Goal: Task Accomplishment & Management: Manage account settings

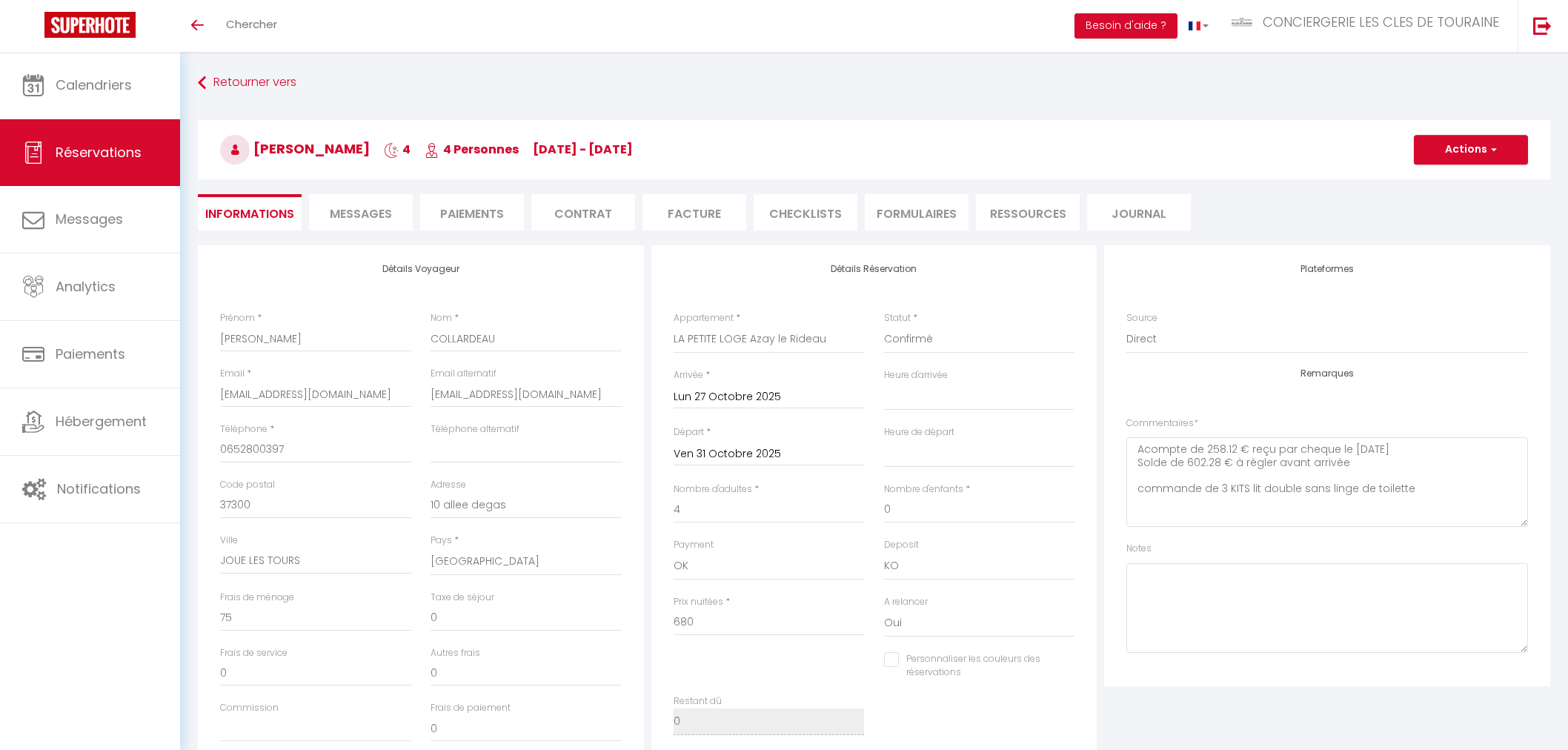
select select "15359"
select select
select select "14"
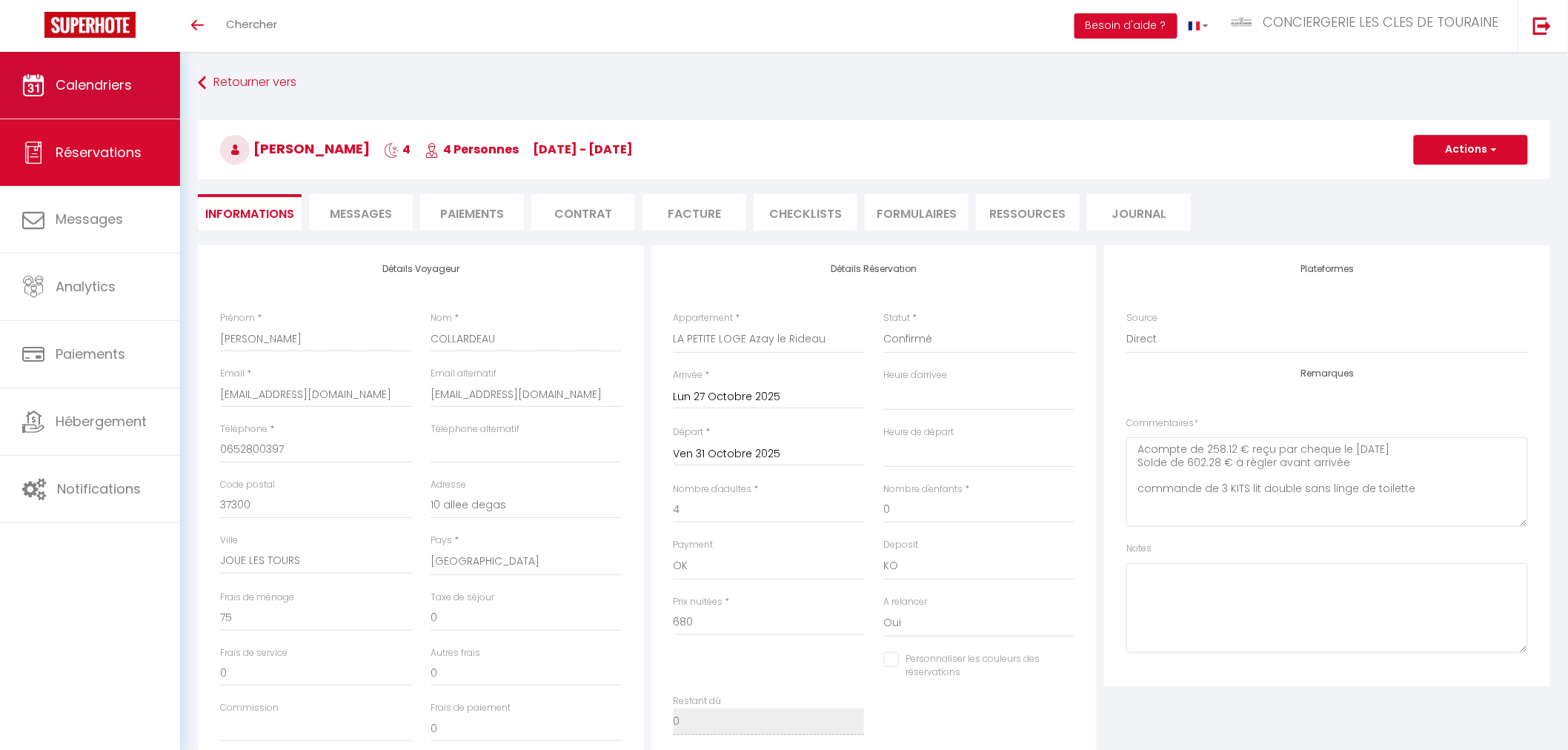
click at [106, 94] on link "Calendriers" at bounding box center [90, 85] width 180 height 66
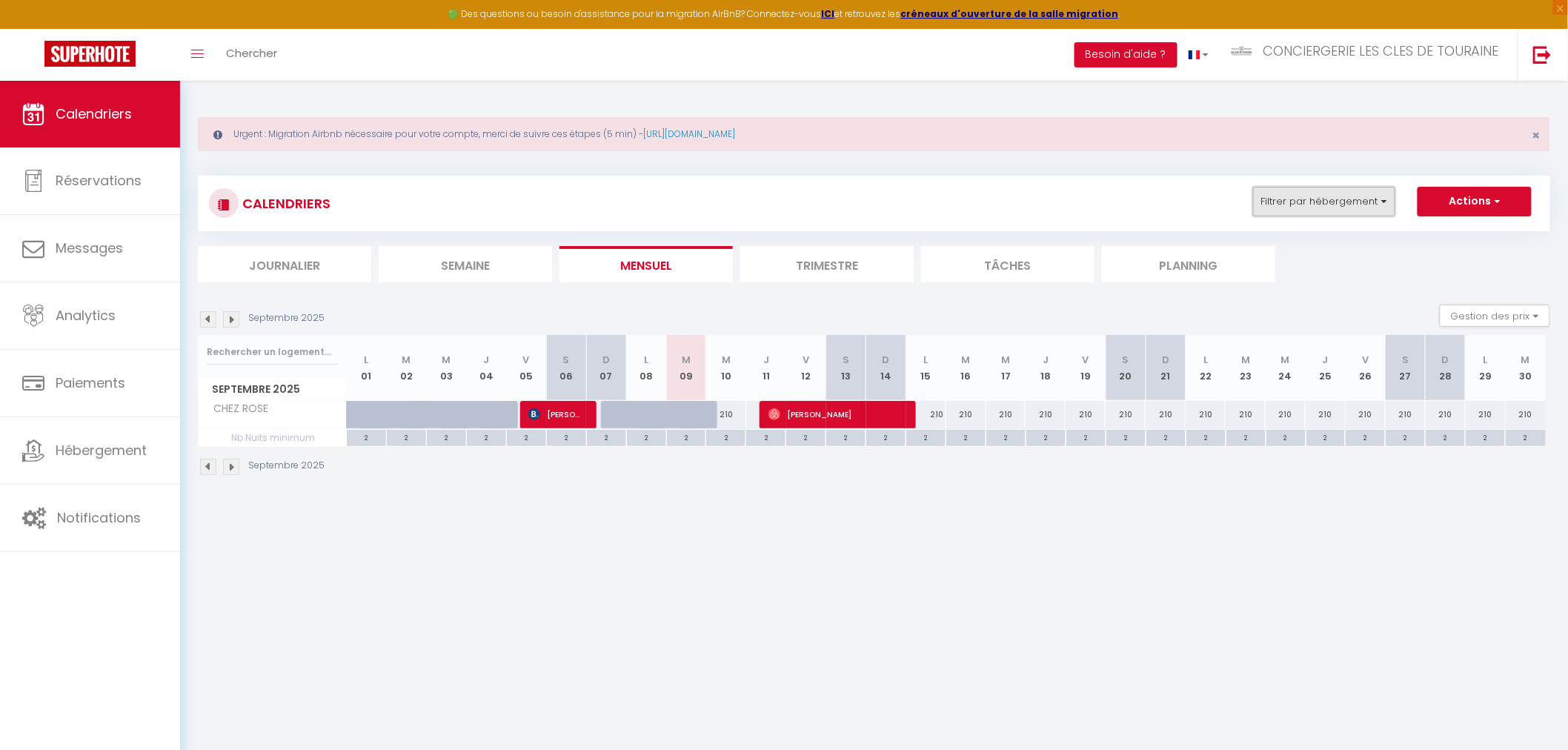
click at [1347, 201] on button "Filtrer par hébergement" at bounding box center [1324, 201] width 142 height 29
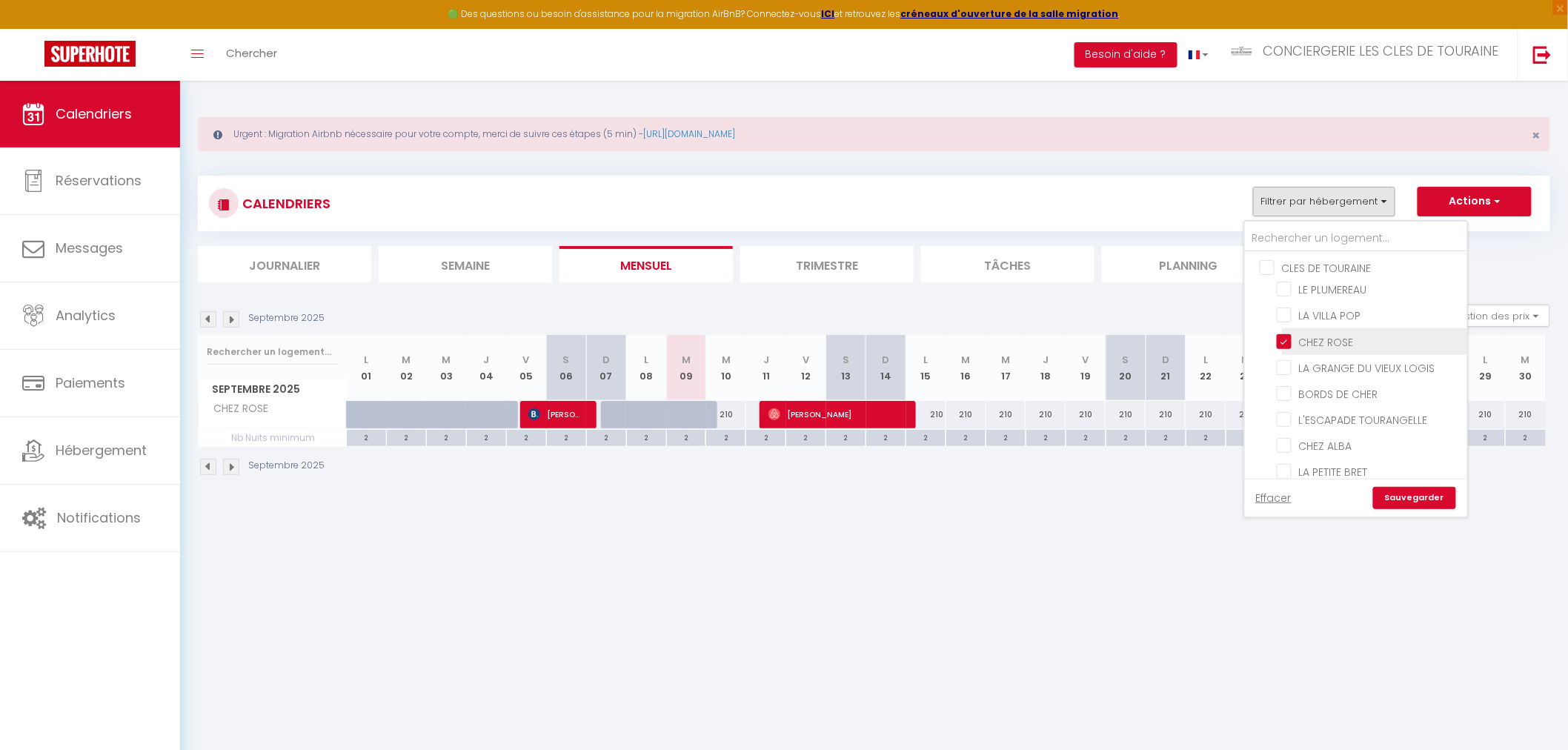
click at [1310, 340] on input "CHEZ ROSE" at bounding box center [1369, 340] width 185 height 15
checkbox input "false"
click at [1330, 384] on input "CHEZ [PERSON_NAME]" at bounding box center [1369, 392] width 185 height 15
checkbox input "true"
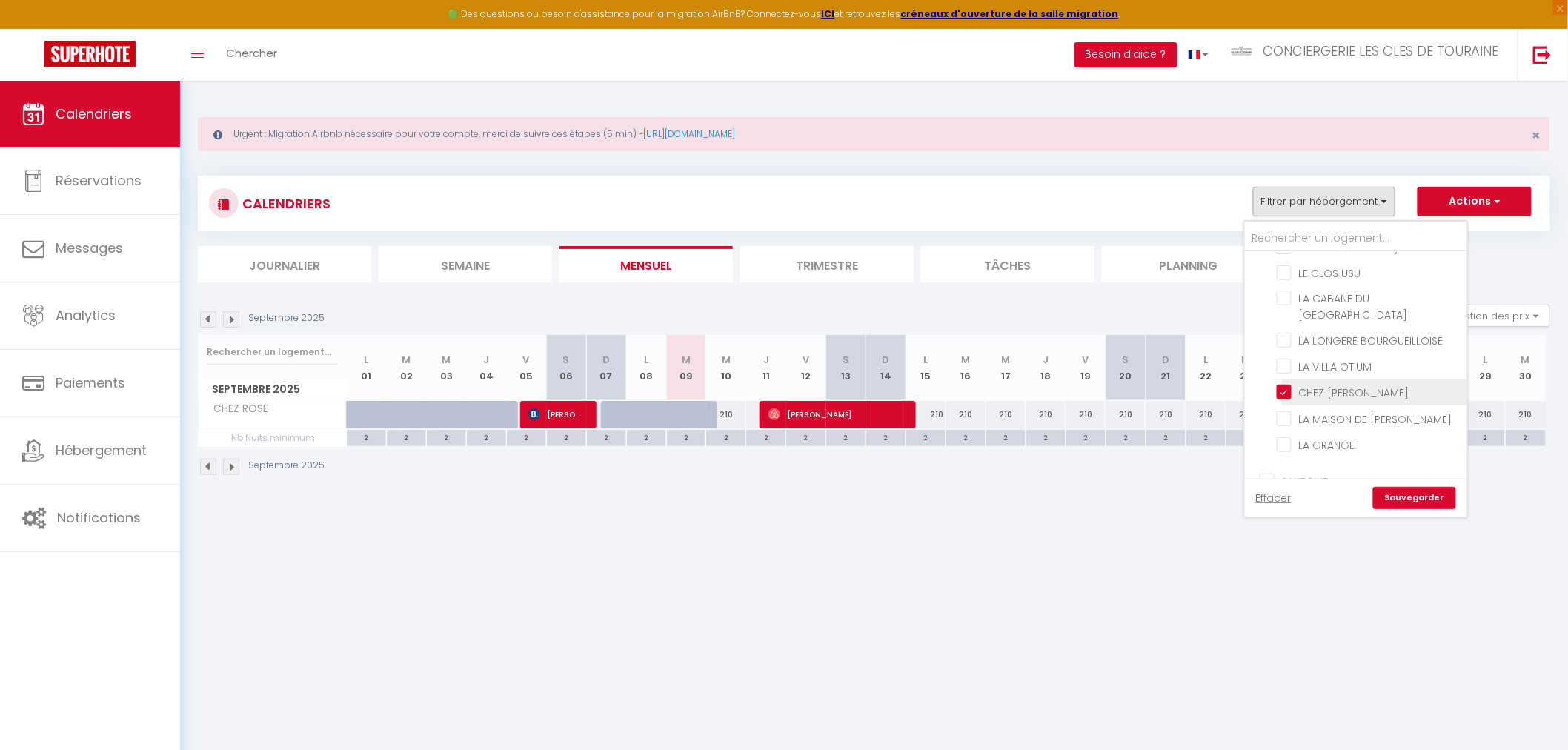
checkbox input "false"
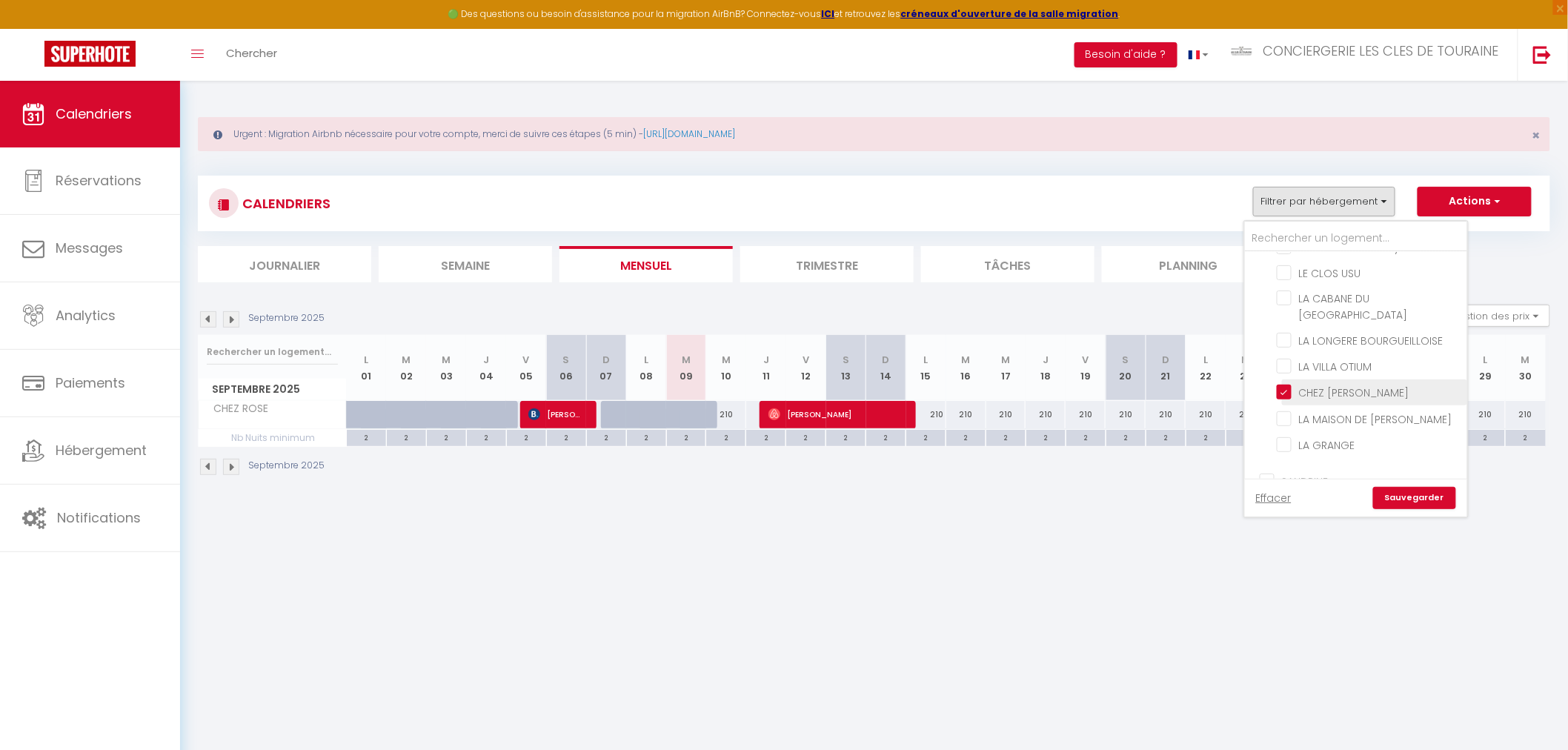
checkbox input "false"
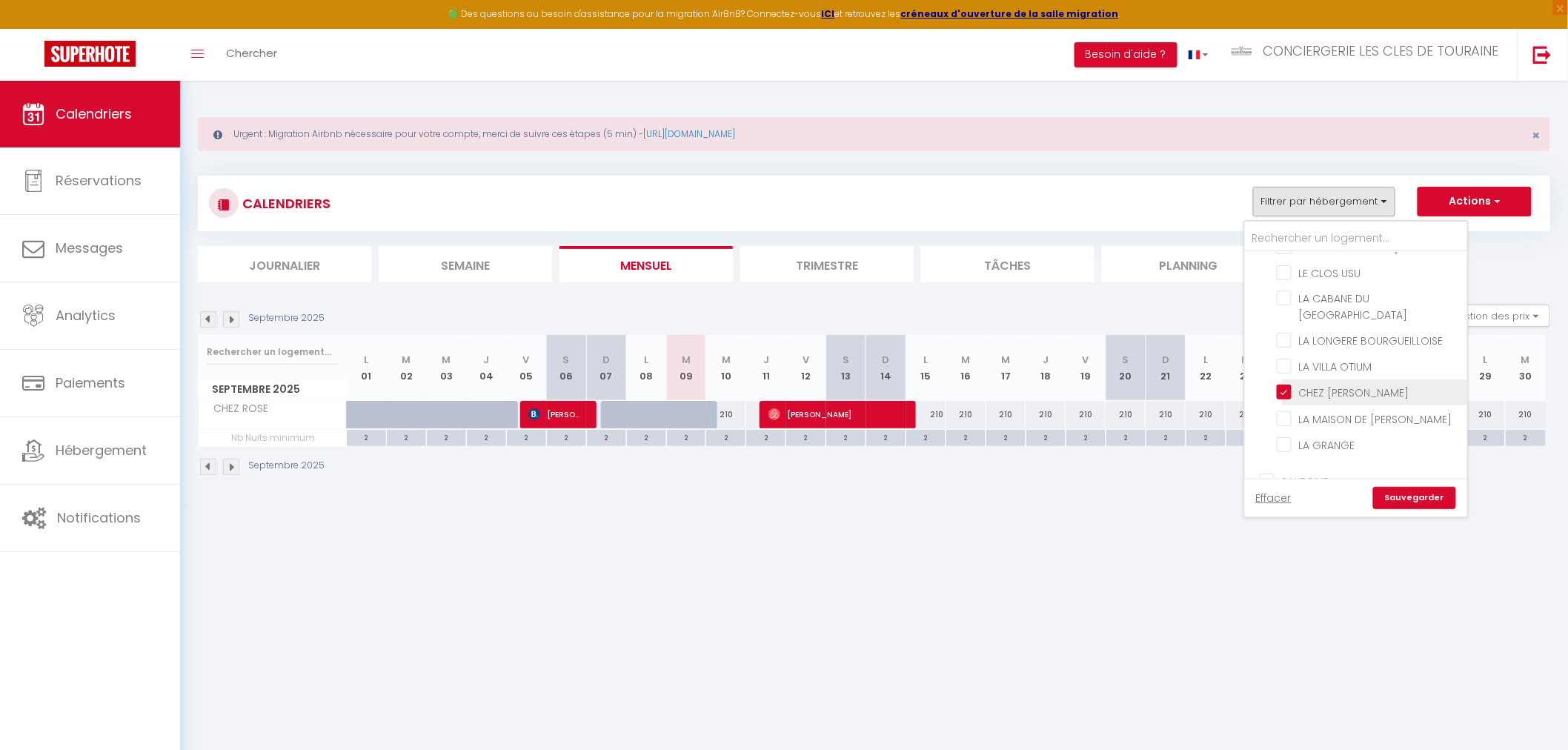
checkbox input "false"
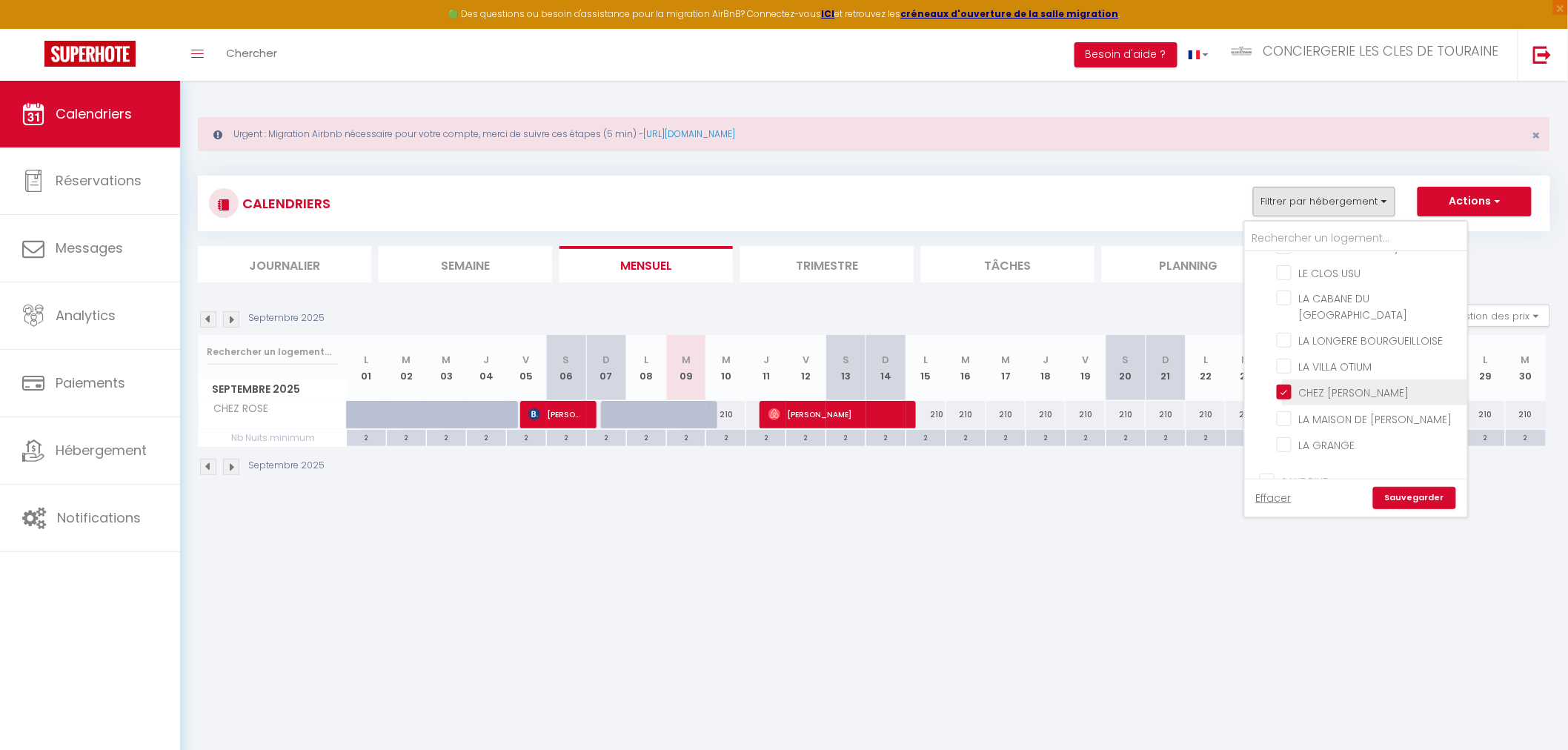
checkbox input "false"
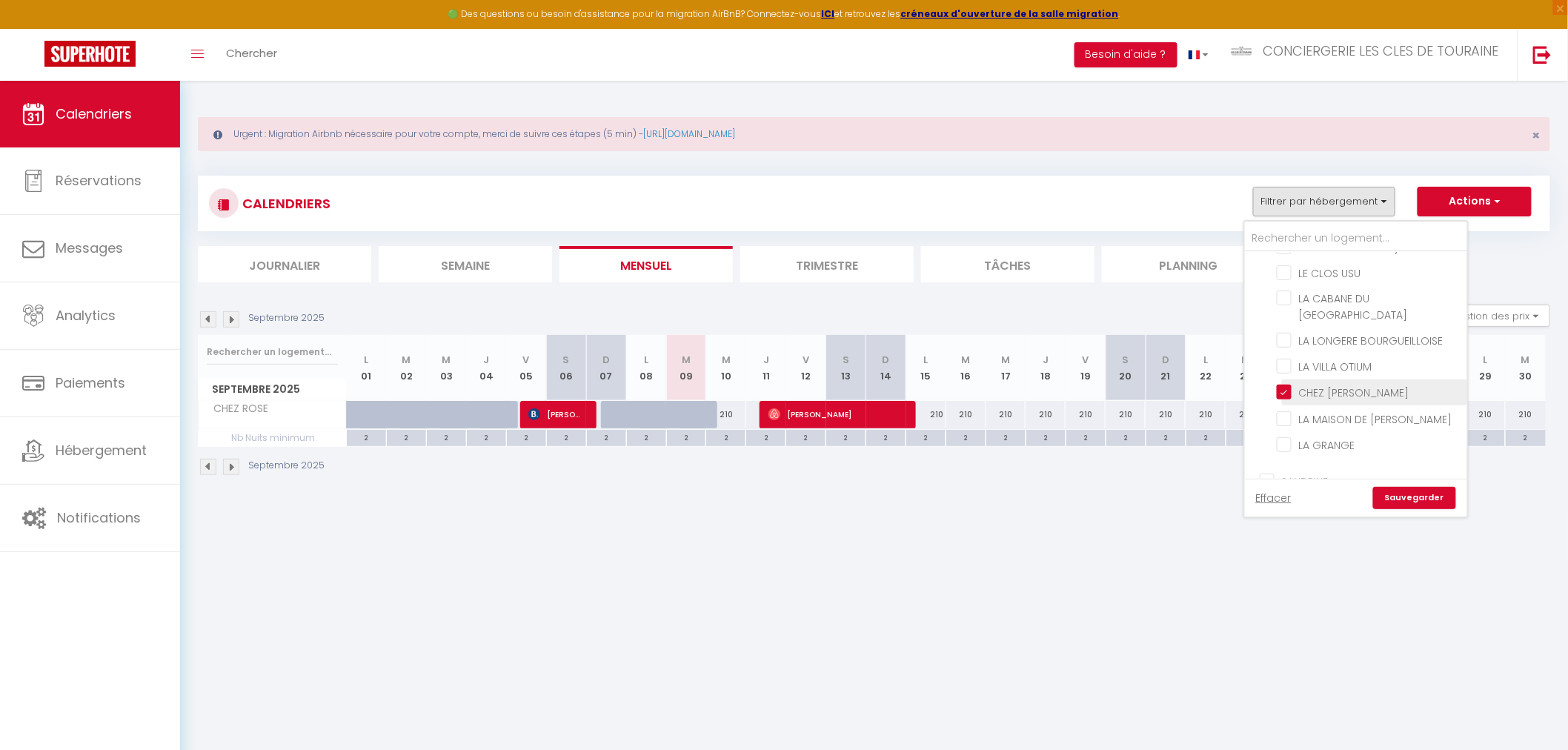
checkbox input "false"
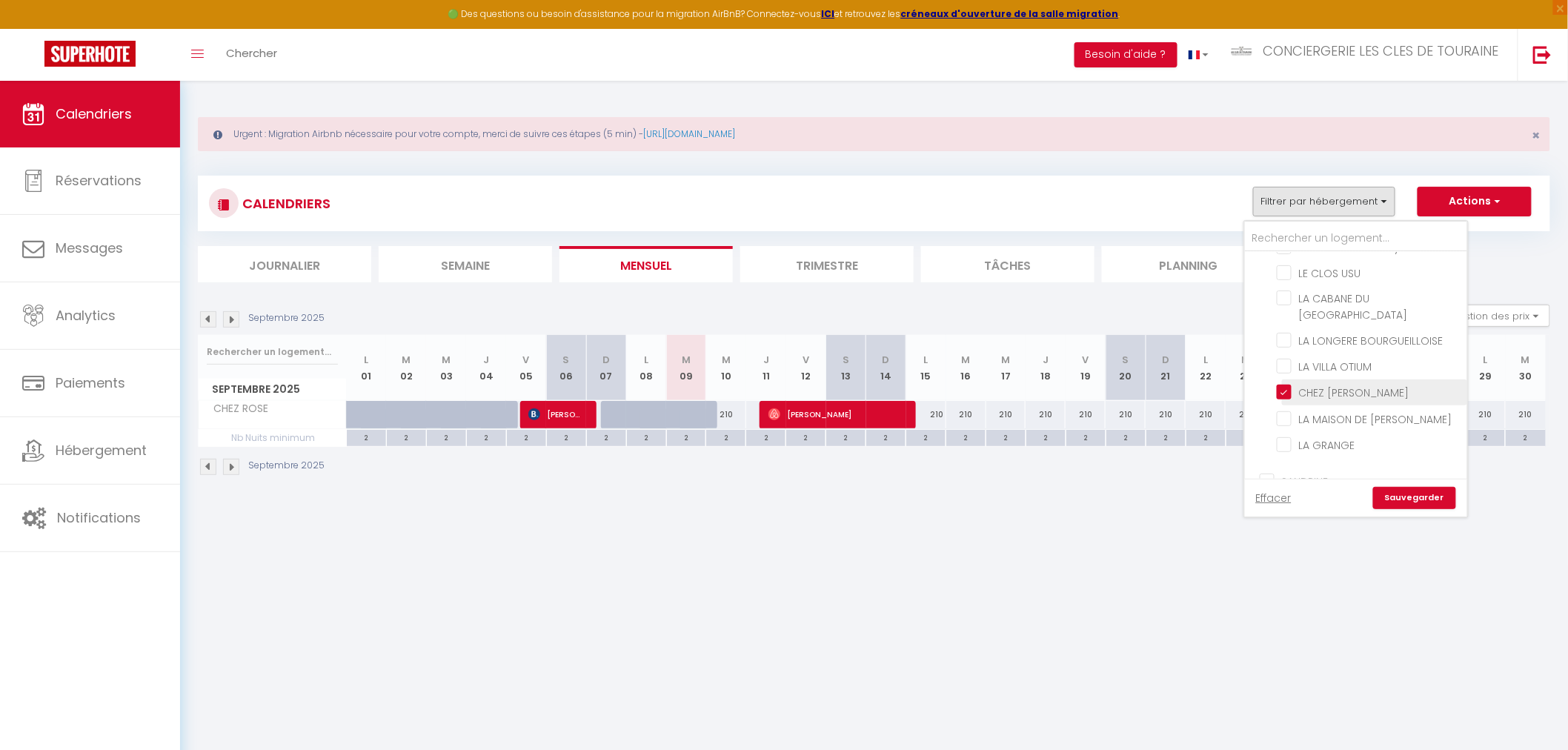
checkbox input "false"
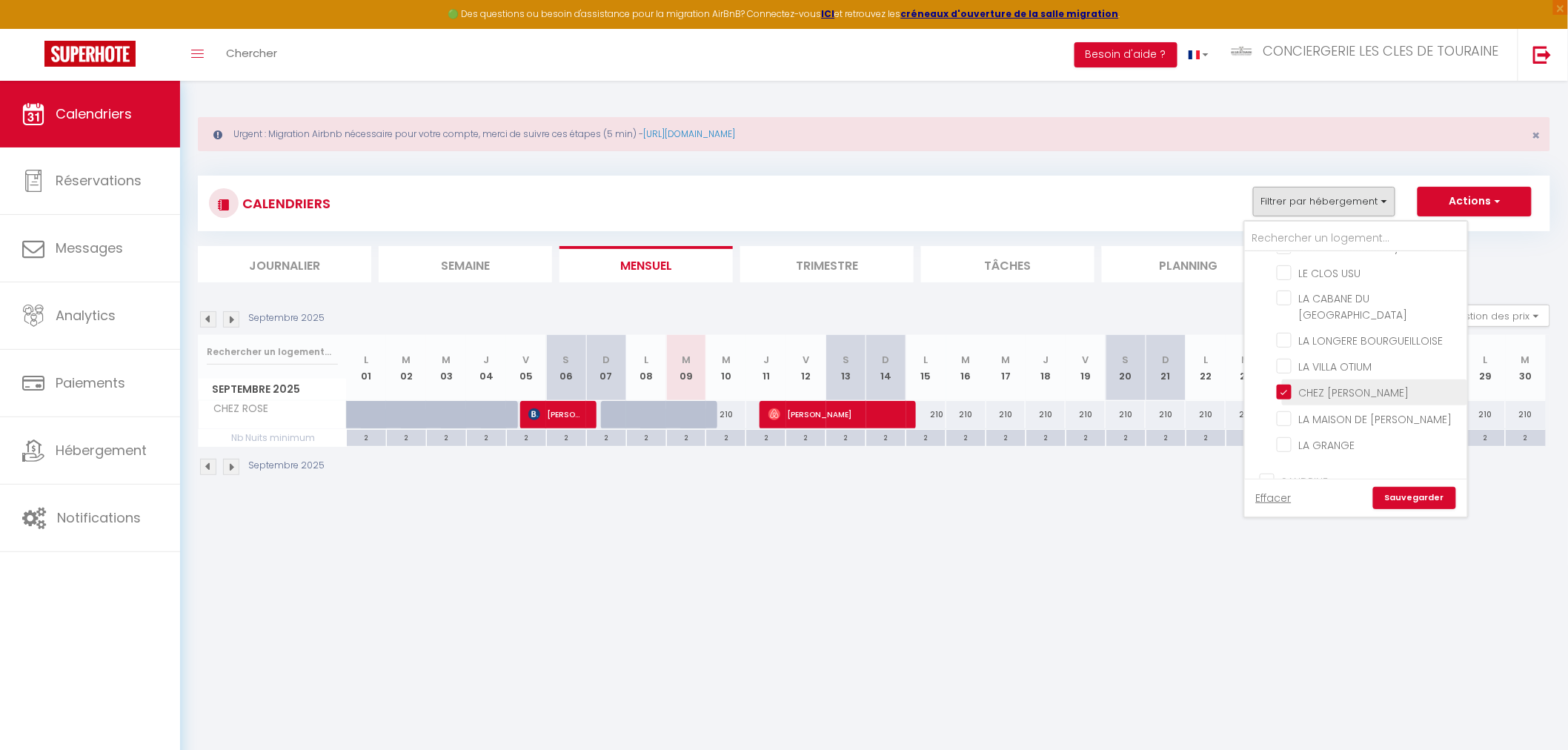
checkbox input "false"
click at [1401, 499] on link "Sauvegarder" at bounding box center [1415, 497] width 83 height 22
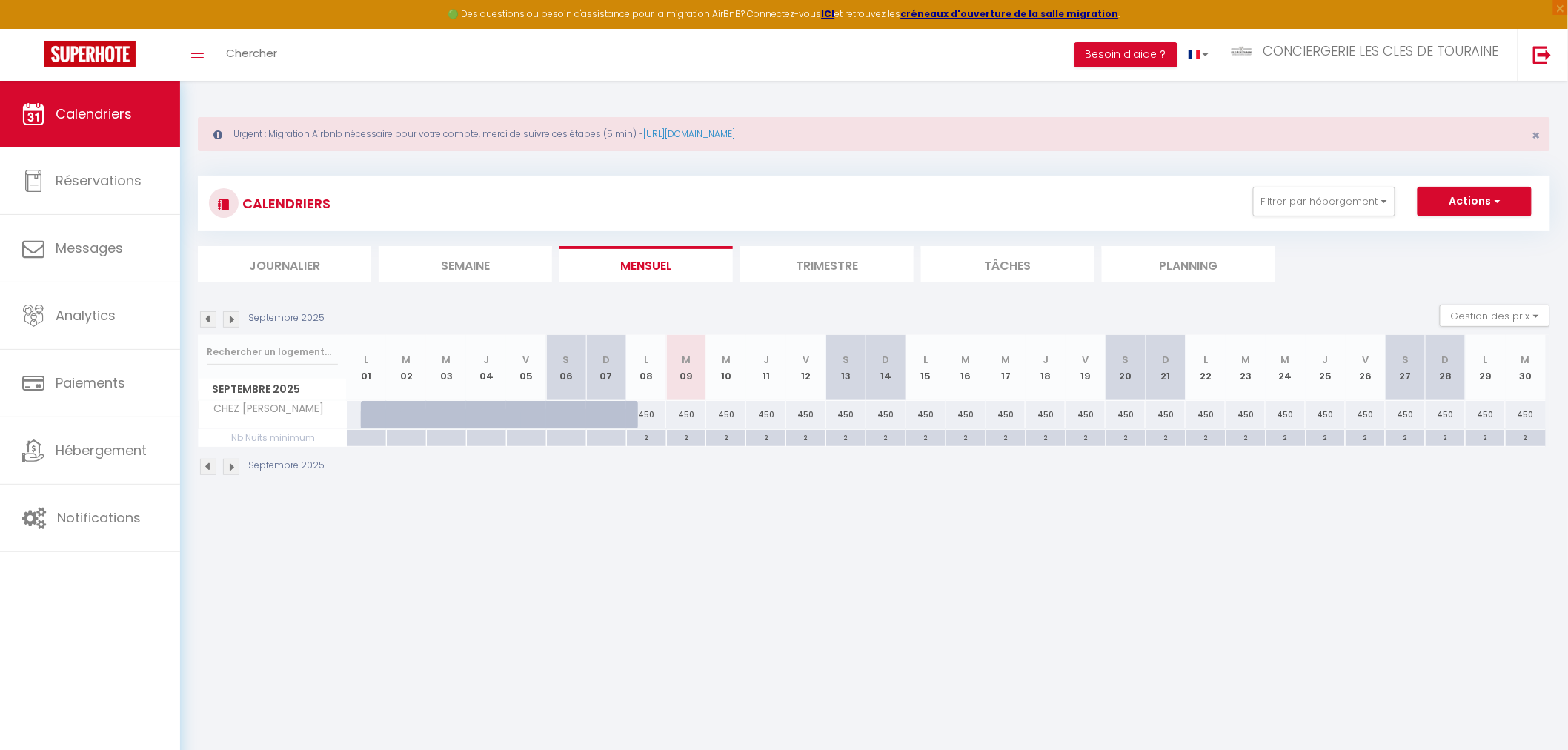
click at [848, 271] on li "Trimestre" at bounding box center [826, 264] width 173 height 36
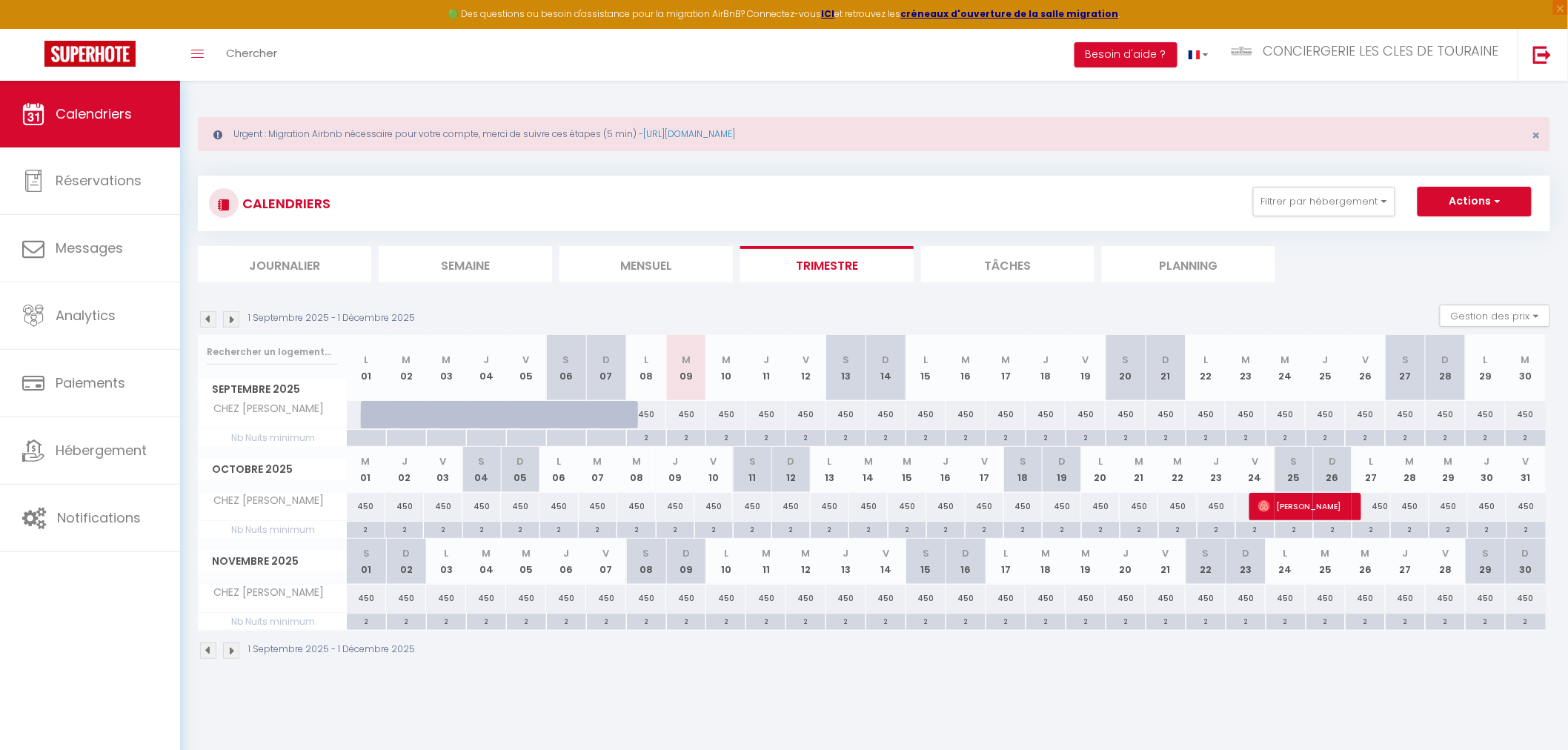
click at [238, 326] on img at bounding box center [231, 319] width 16 height 16
